Goal: Leave review/rating: Leave review/rating

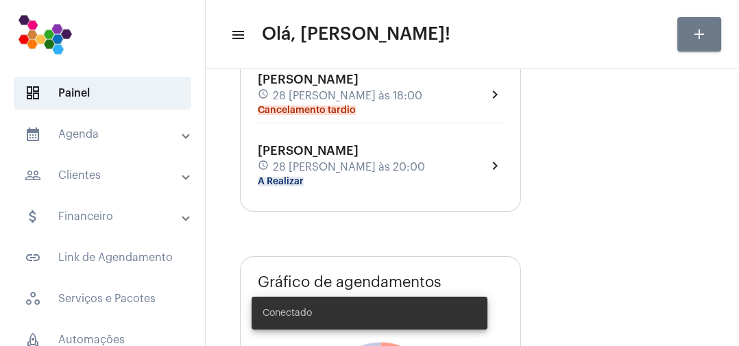
scroll to position [158, 0]
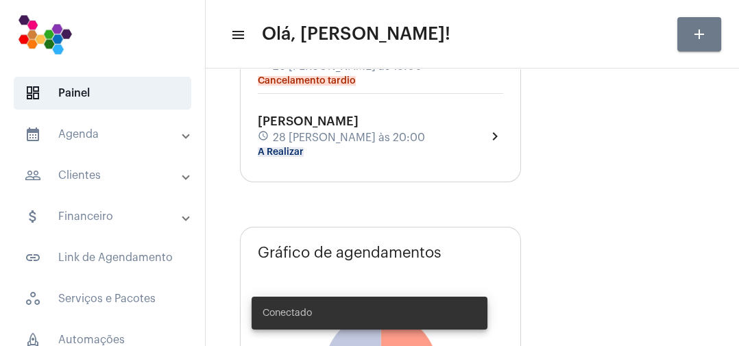
type input "[URL][DOMAIN_NAME]"
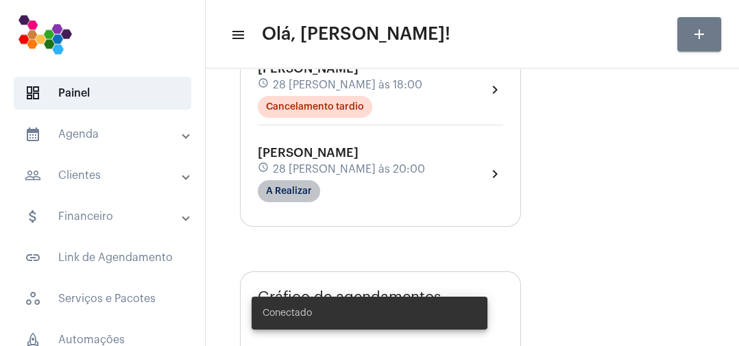
click at [315, 189] on mat-chip "A Realizar" at bounding box center [289, 191] width 62 height 22
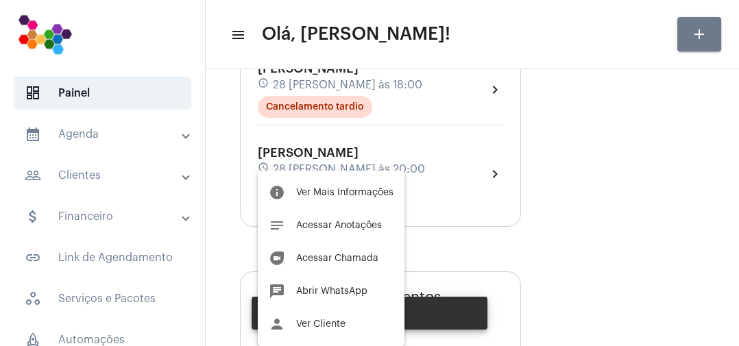
click at [369, 192] on span "Ver Mais Informações" at bounding box center [344, 193] width 97 height 10
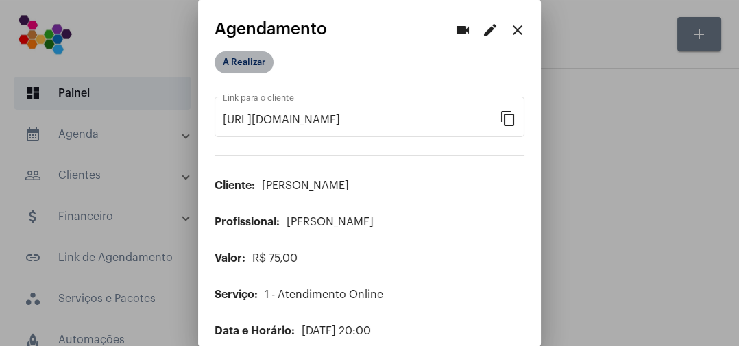
click at [257, 69] on mat-chip "A Realizar" at bounding box center [244, 62] width 59 height 22
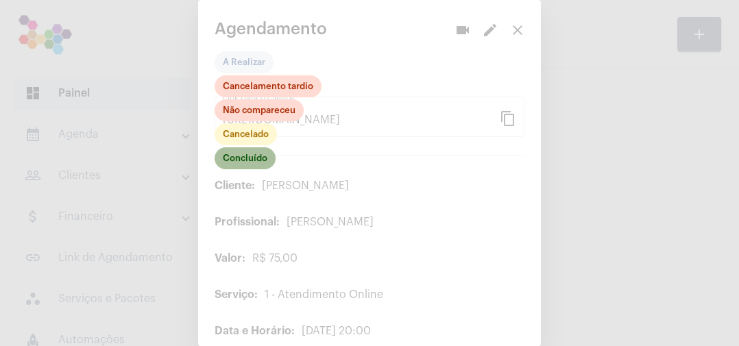
click at [263, 159] on mat-chip "Concluído" at bounding box center [245, 158] width 61 height 22
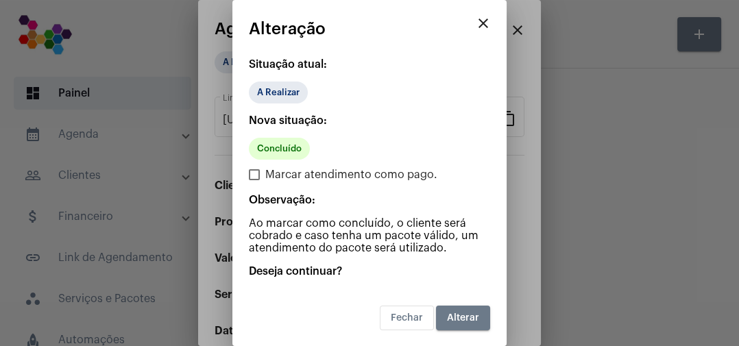
click at [468, 316] on span "Alterar" at bounding box center [463, 318] width 32 height 10
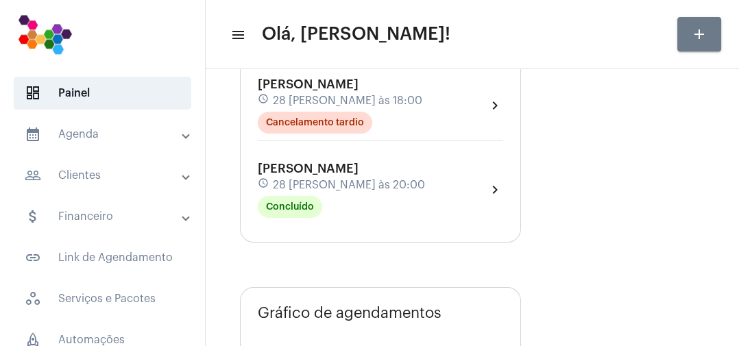
scroll to position [143, 0]
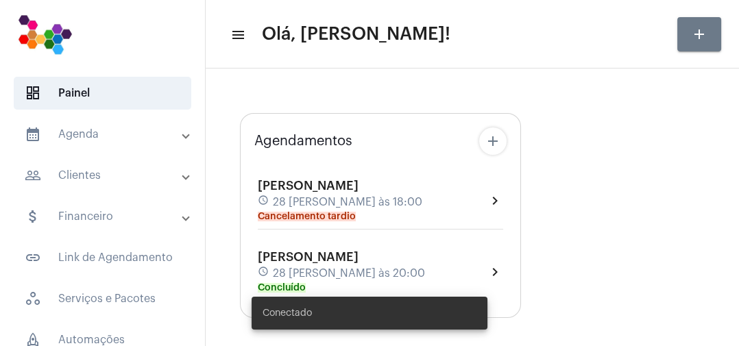
type input "[URL][DOMAIN_NAME]"
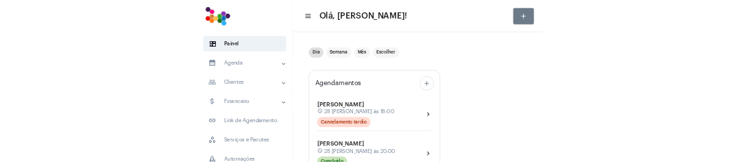
scroll to position [5, 0]
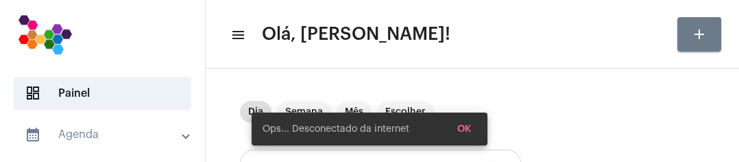
click at [242, 66] on mat-toolbar "menu Olá, Roberto! add" at bounding box center [473, 34] width 534 height 69
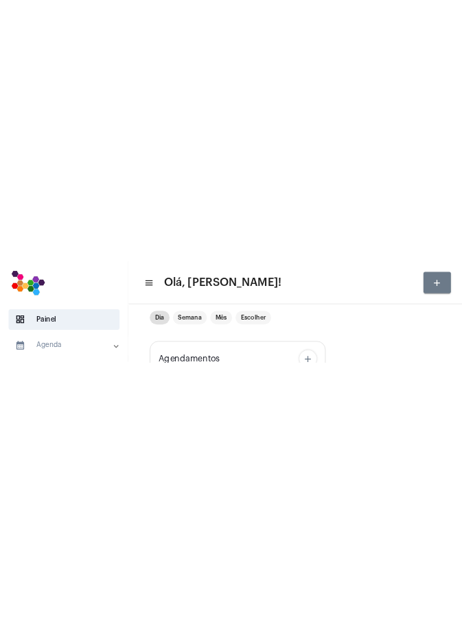
scroll to position [29, 0]
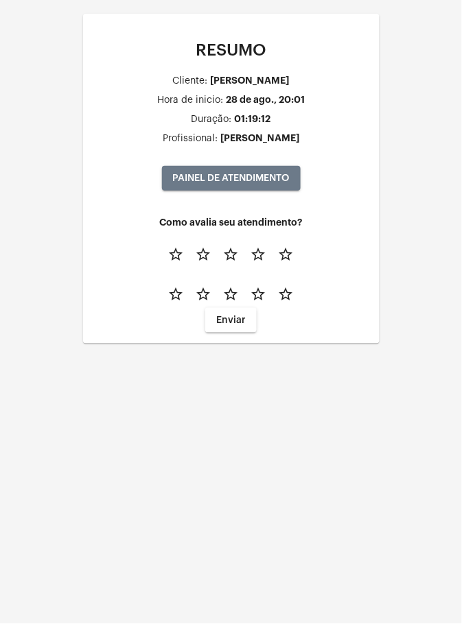
click at [285, 289] on mat-icon "star_border" at bounding box center [286, 294] width 16 height 16
click at [287, 248] on mat-icon "star_border" at bounding box center [286, 254] width 16 height 16
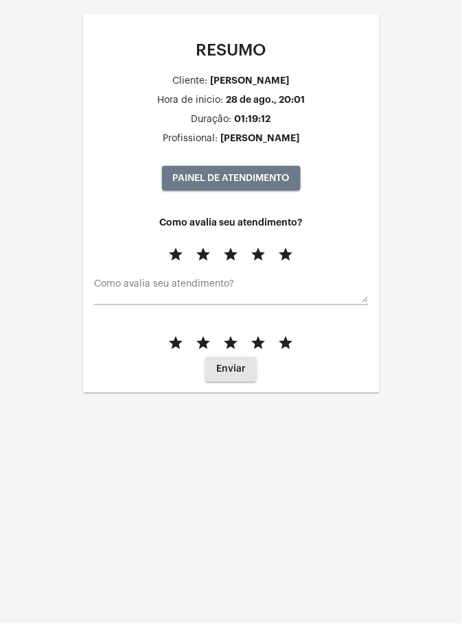
click at [230, 346] on span "Enviar" at bounding box center [230, 370] width 29 height 10
